Goal: Check status: Check status

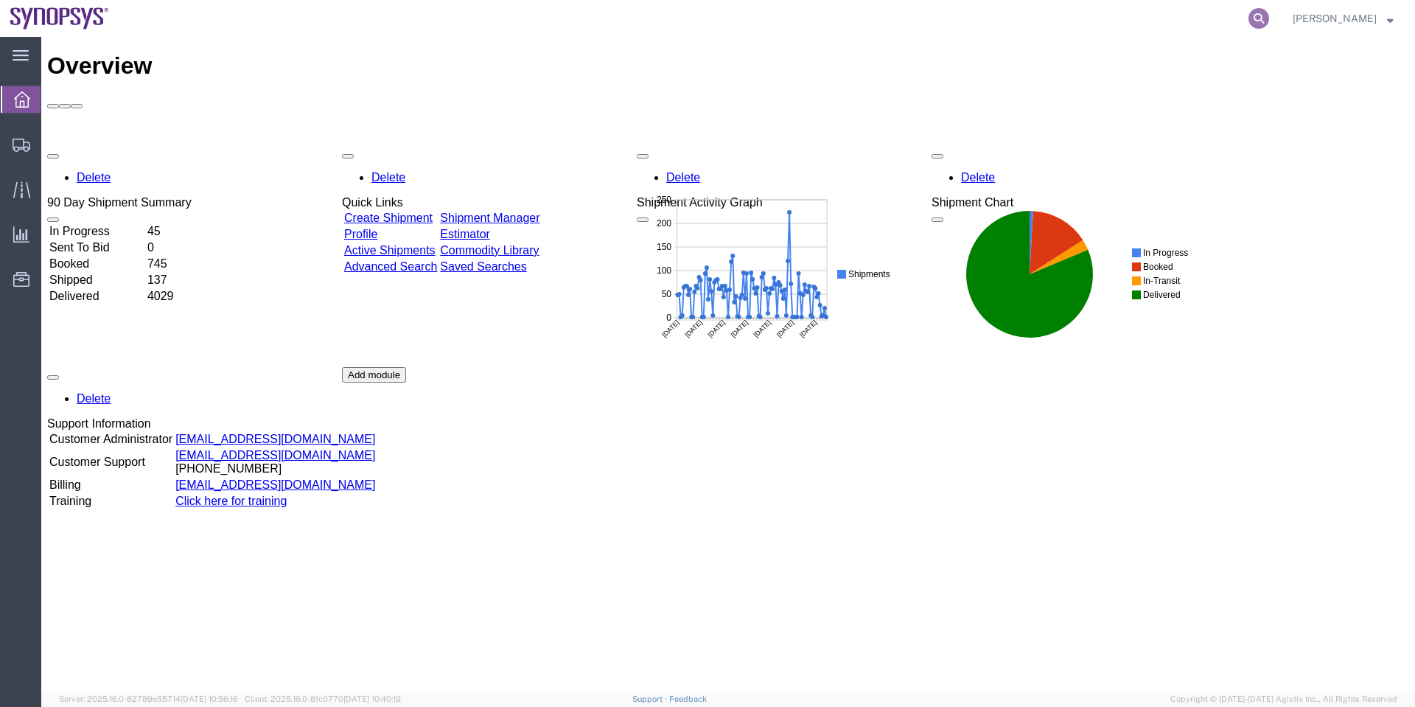
click at [1269, 13] on icon at bounding box center [1258, 18] width 21 height 21
click at [1008, 23] on input "search" at bounding box center [1024, 18] width 448 height 35
paste input "56456159"
type input "56456159"
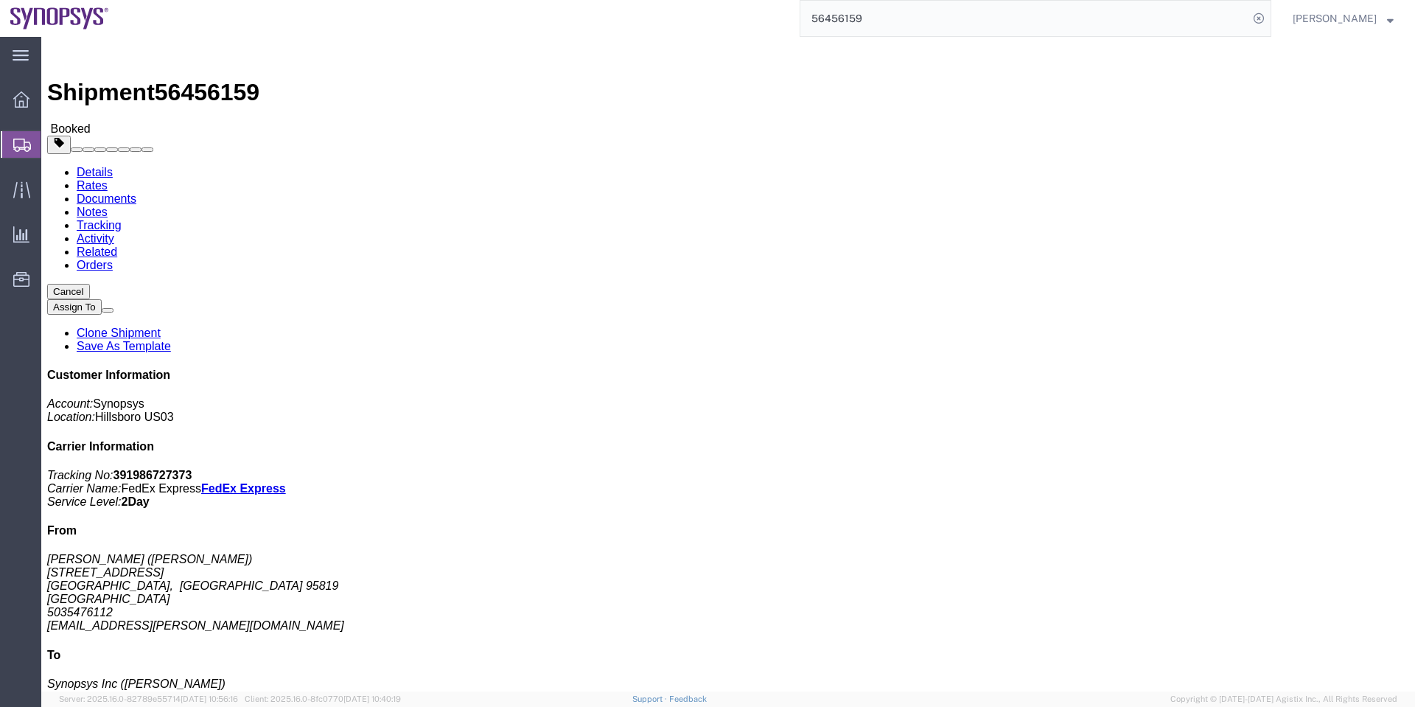
click link "Documents"
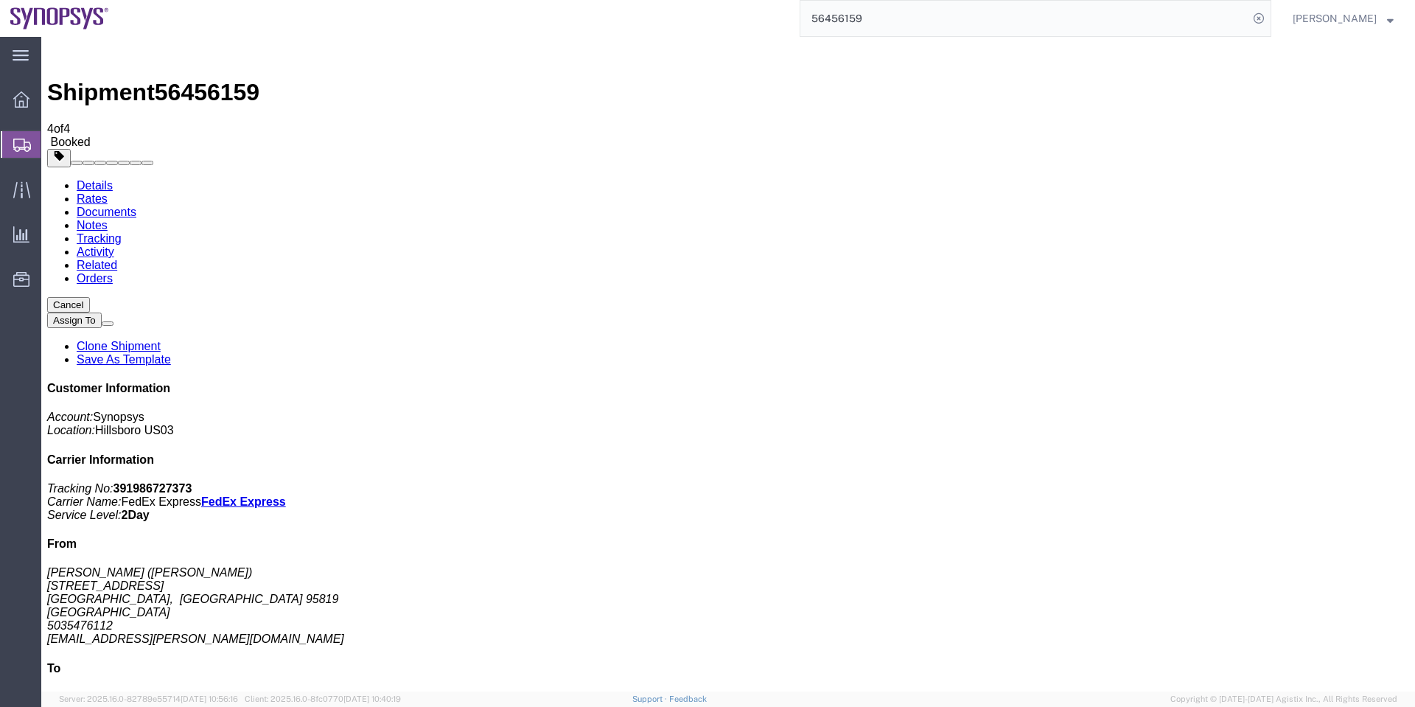
click at [108, 192] on link "Rates" at bounding box center [92, 198] width 31 height 13
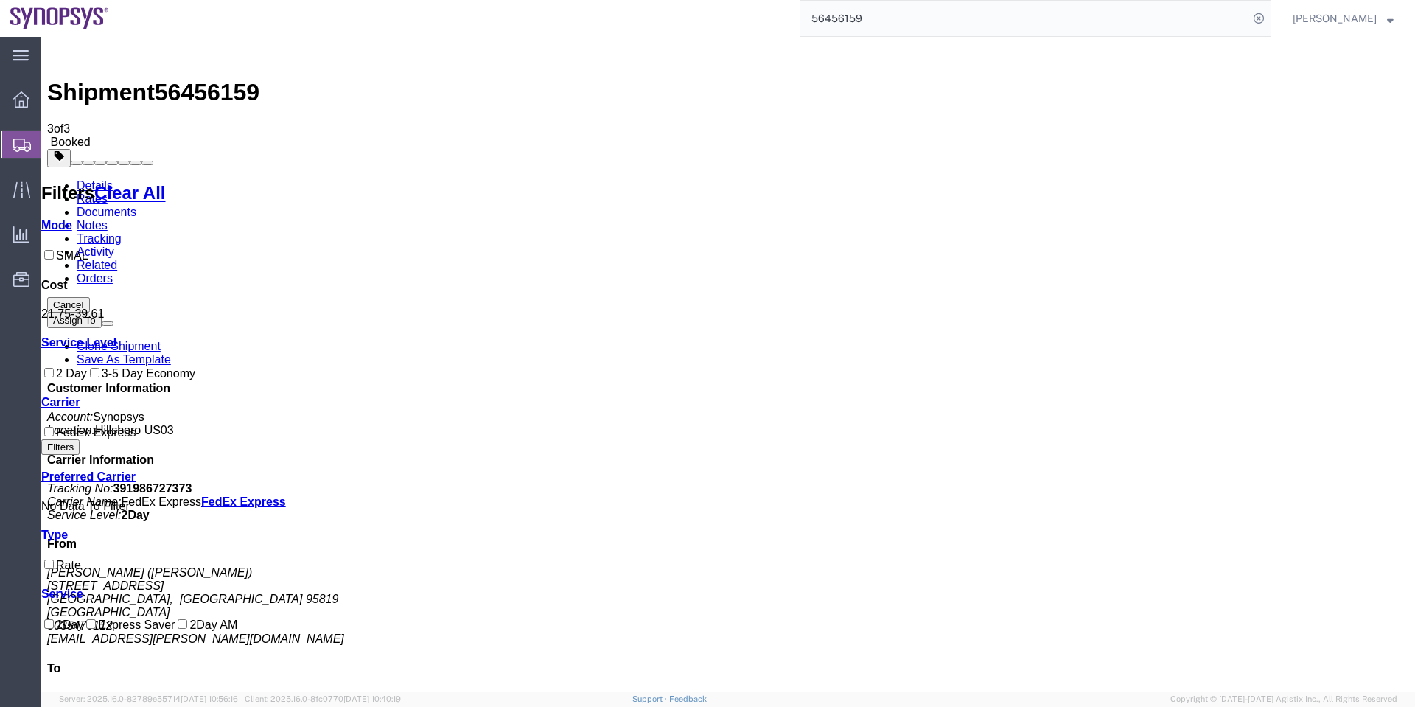
click at [136, 206] on link "Documents" at bounding box center [107, 212] width 60 height 13
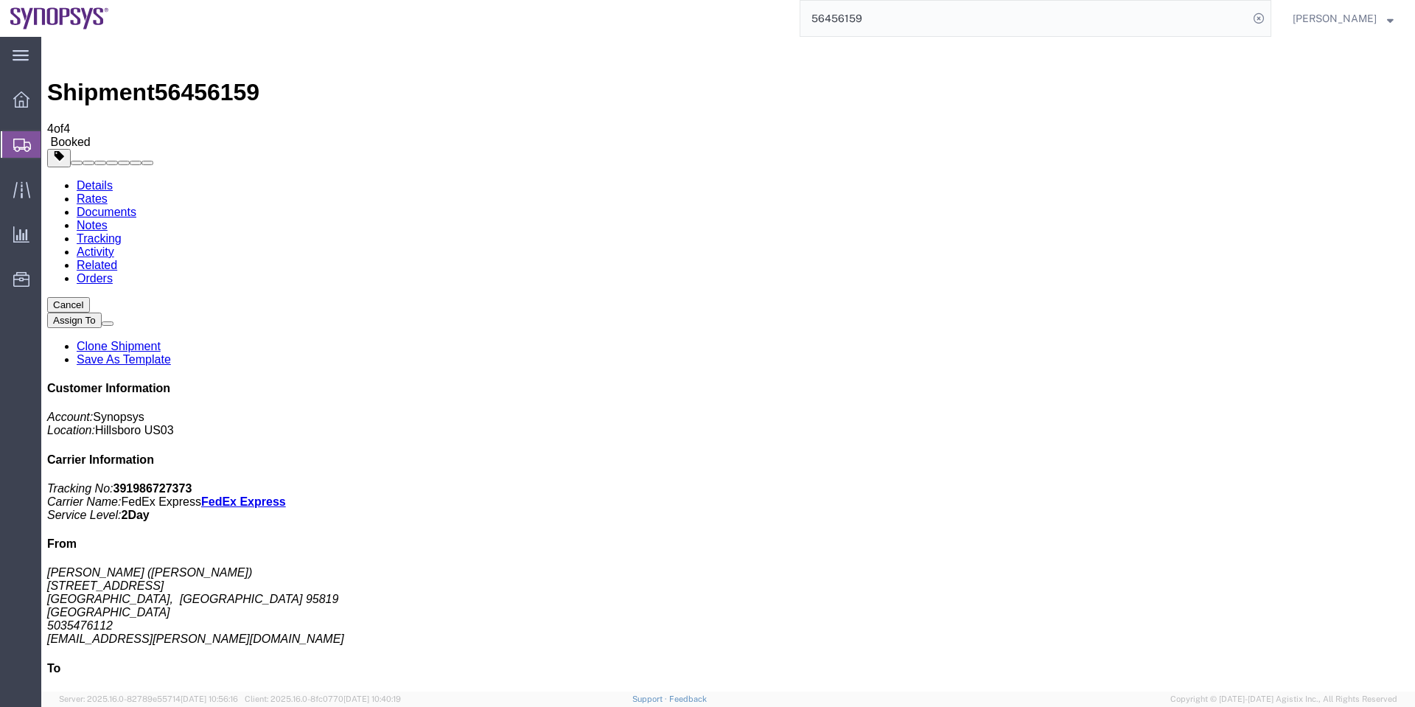
click at [108, 192] on link "Rates" at bounding box center [92, 198] width 31 height 13
